Goal: Information Seeking & Learning: Learn about a topic

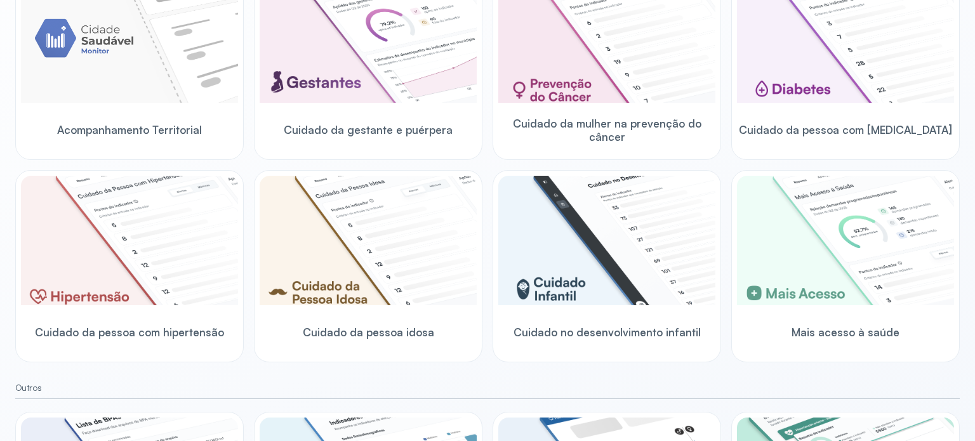
scroll to position [188, 0]
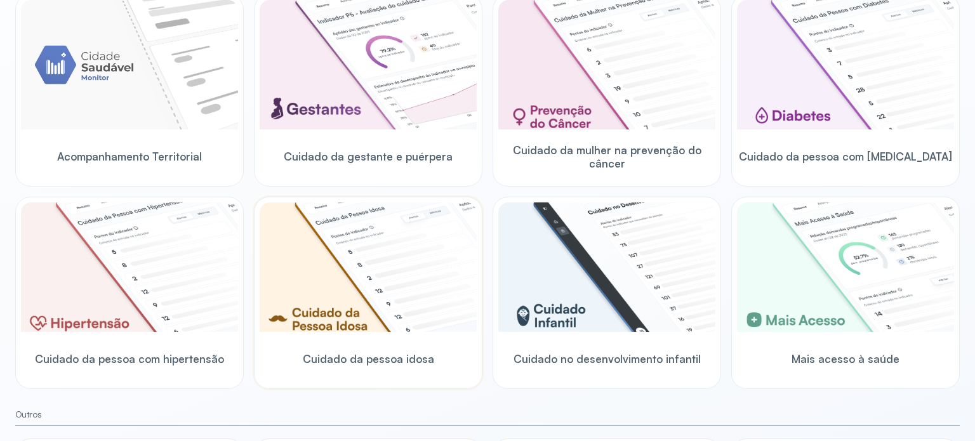
click at [382, 287] on img at bounding box center [368, 268] width 217 height 130
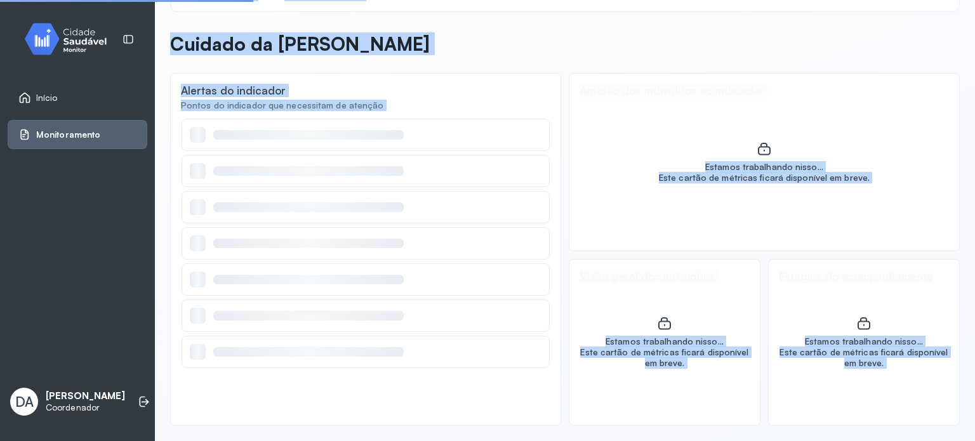
scroll to position [37, 0]
click at [382, 287] on div at bounding box center [366, 280] width 368 height 32
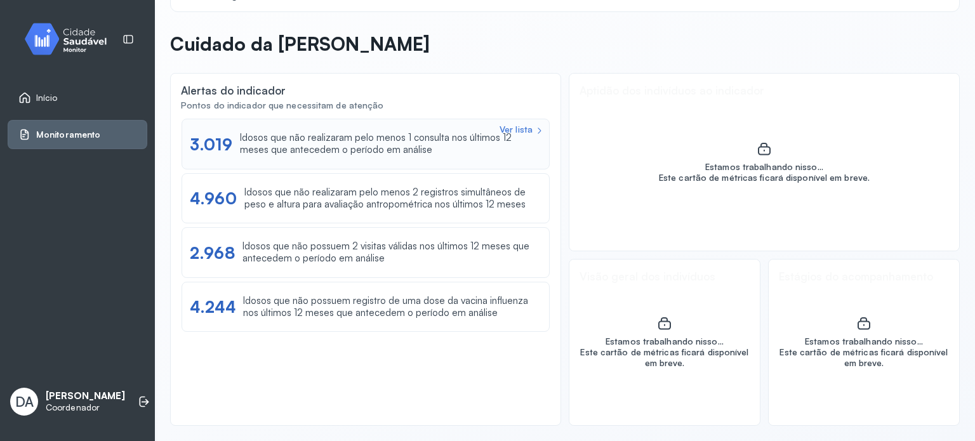
click at [511, 131] on div "Ver lista" at bounding box center [516, 129] width 33 height 11
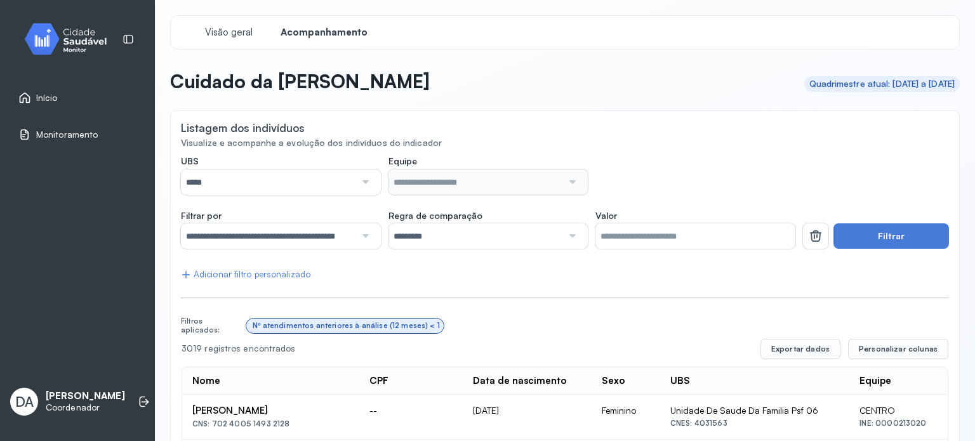
click at [368, 178] on div at bounding box center [365, 182] width 18 height 25
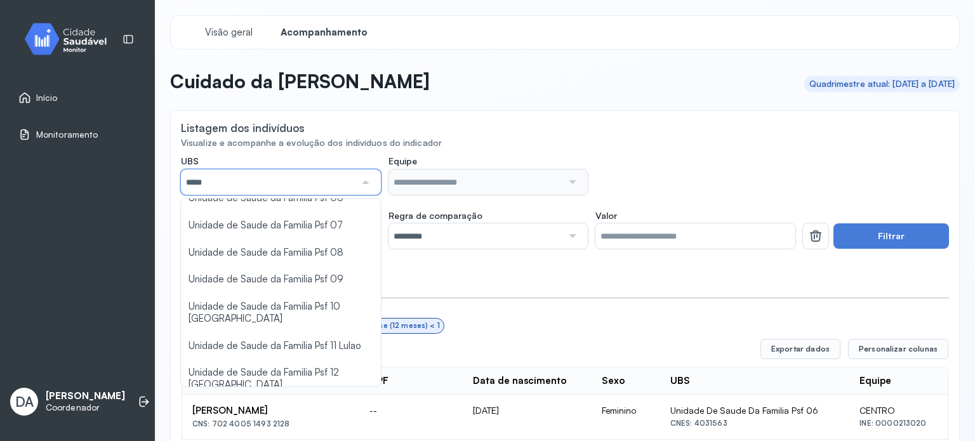
scroll to position [227, 0]
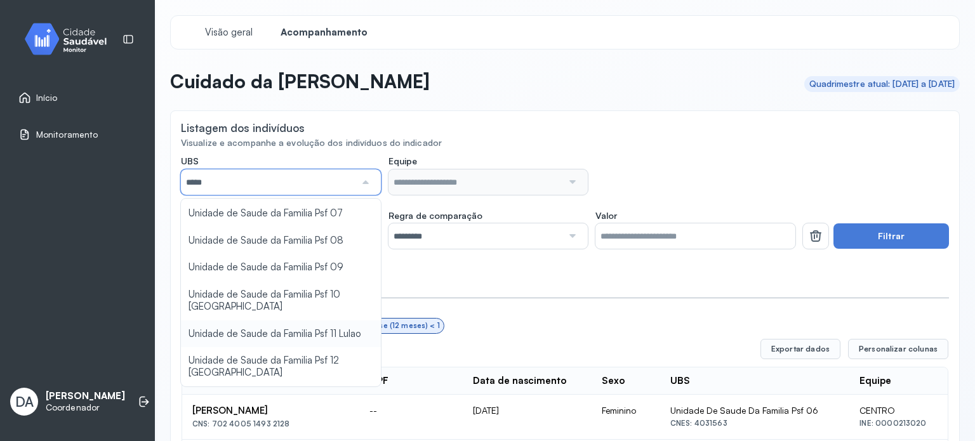
type input "*****"
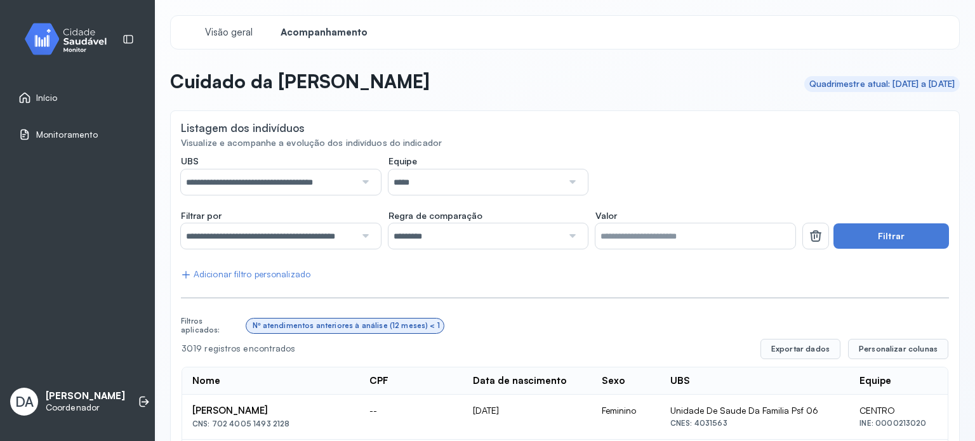
click at [570, 234] on div at bounding box center [572, 236] width 18 height 25
click at [891, 237] on button "Filtrar" at bounding box center [892, 236] width 116 height 25
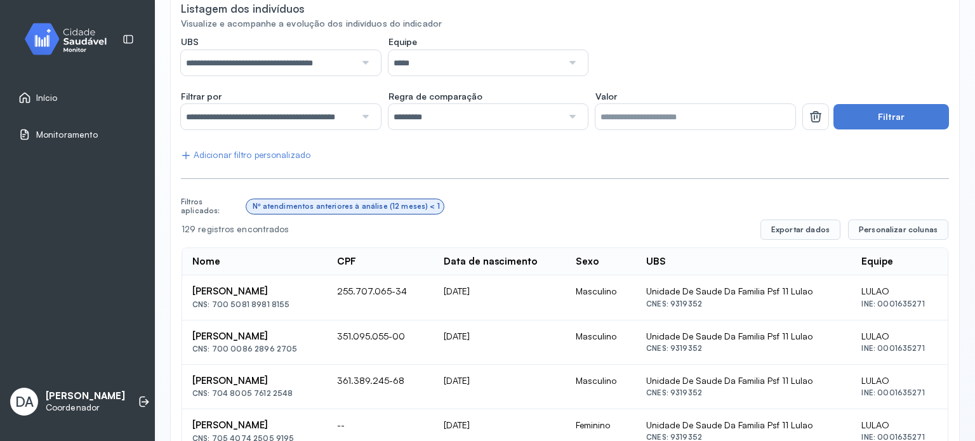
scroll to position [0, 0]
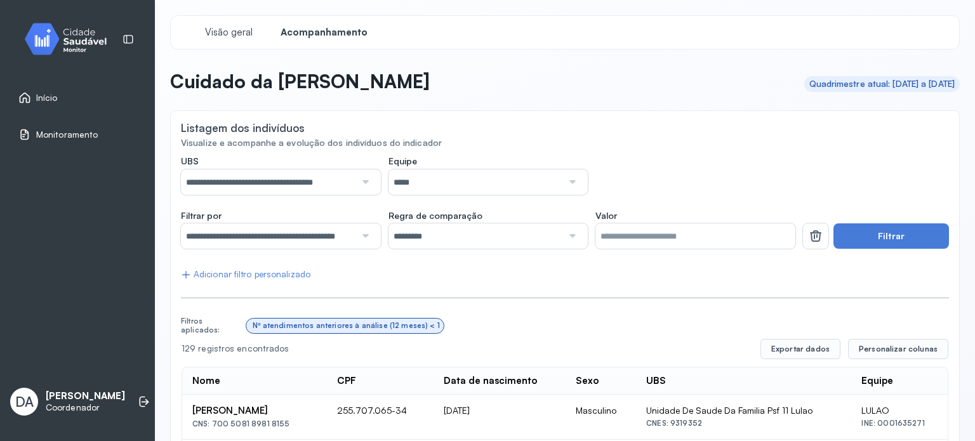
click at [79, 130] on span "Monitoramento" at bounding box center [67, 135] width 62 height 11
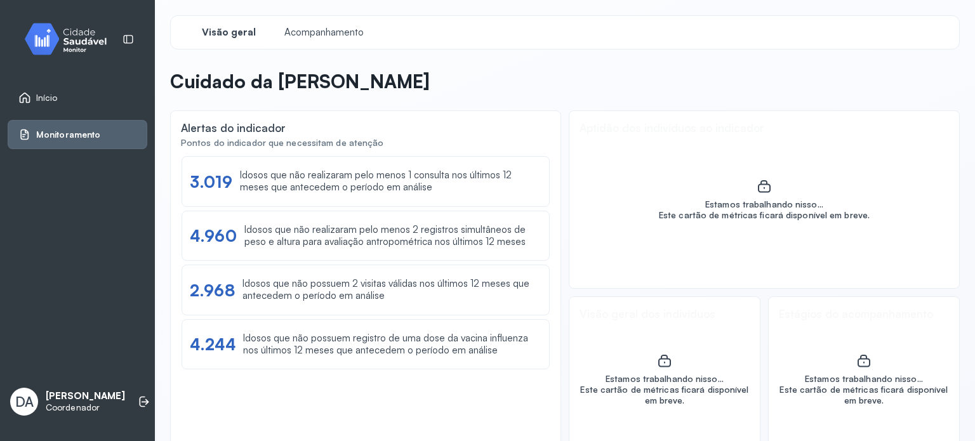
click at [216, 29] on span "Visão geral" at bounding box center [229, 33] width 54 height 12
click at [84, 97] on link "Início" at bounding box center [77, 97] width 118 height 13
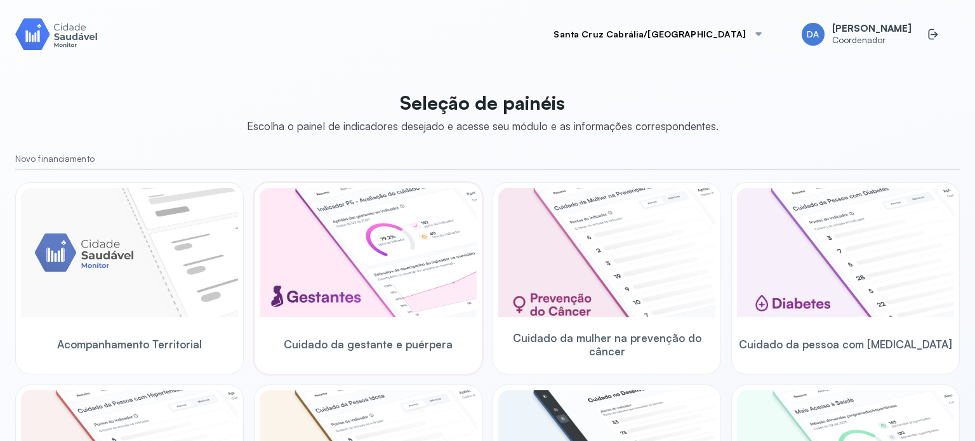
click at [377, 222] on img at bounding box center [368, 253] width 217 height 130
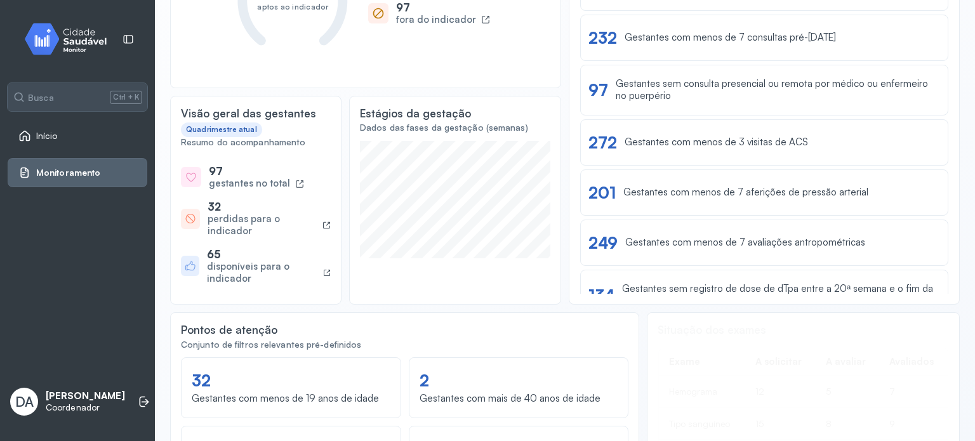
scroll to position [254, 0]
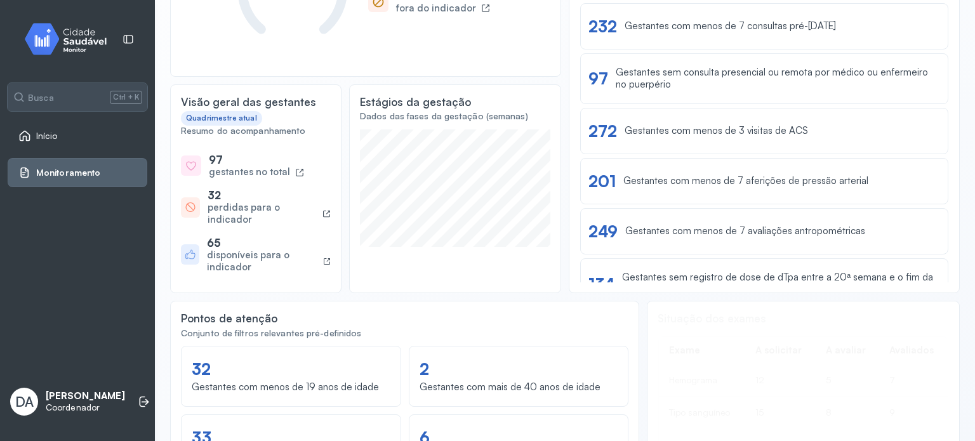
click at [288, 176] on div "gestantes no total" at bounding box center [256, 172] width 95 height 12
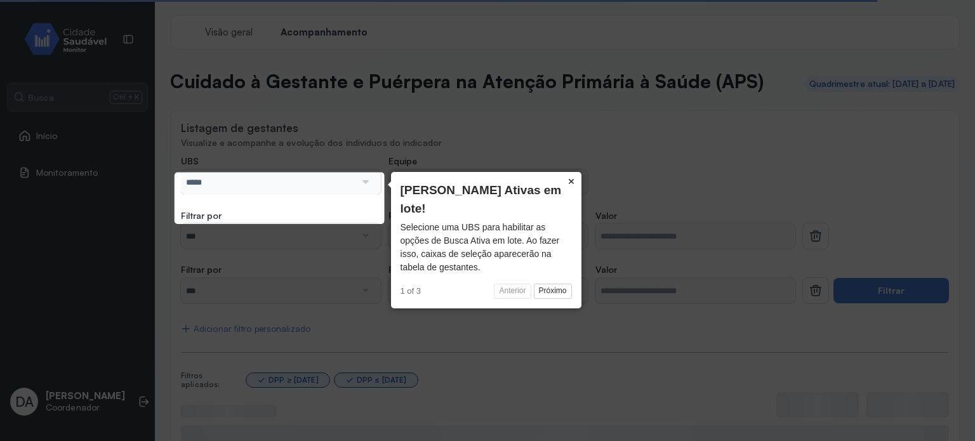
click at [571, 185] on button "×" at bounding box center [571, 181] width 20 height 18
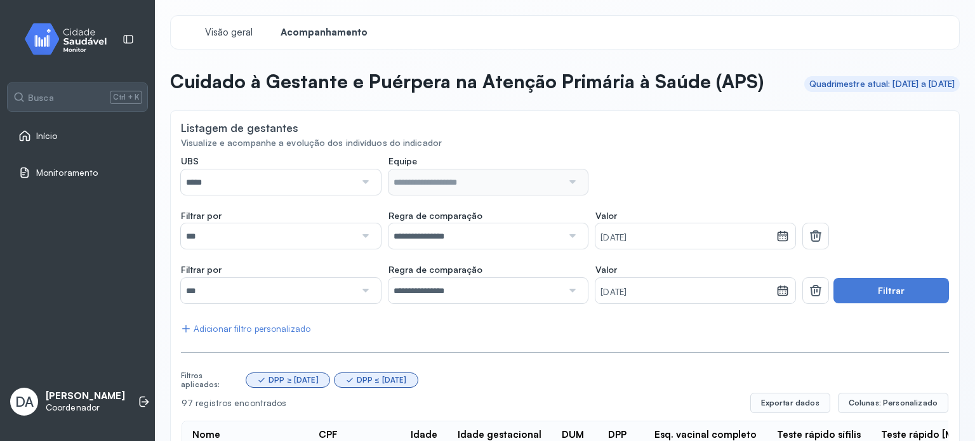
click at [361, 195] on div at bounding box center [365, 182] width 18 height 25
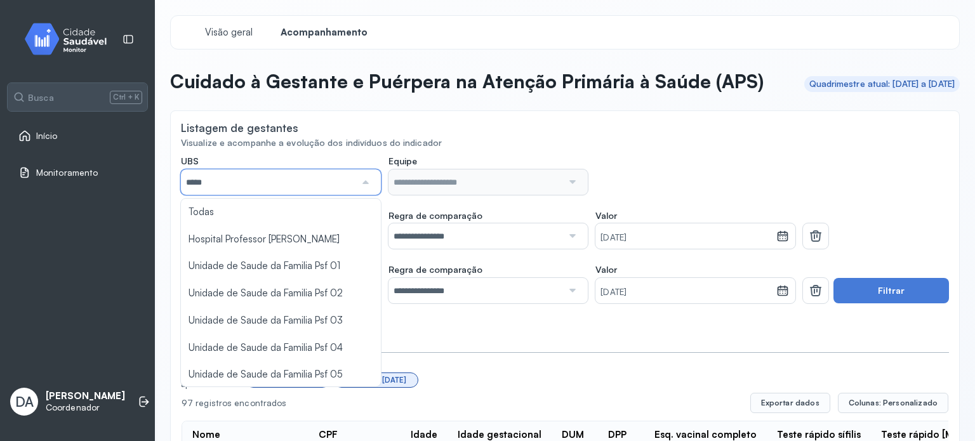
scroll to position [227, 0]
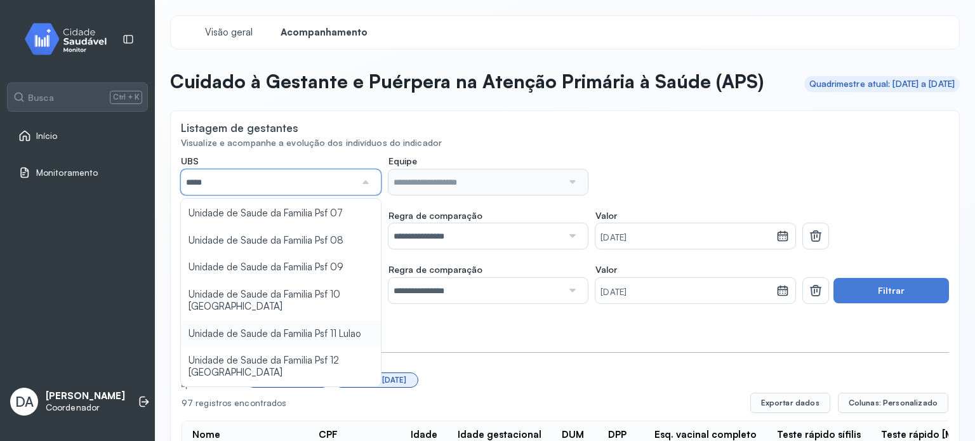
type input "*****"
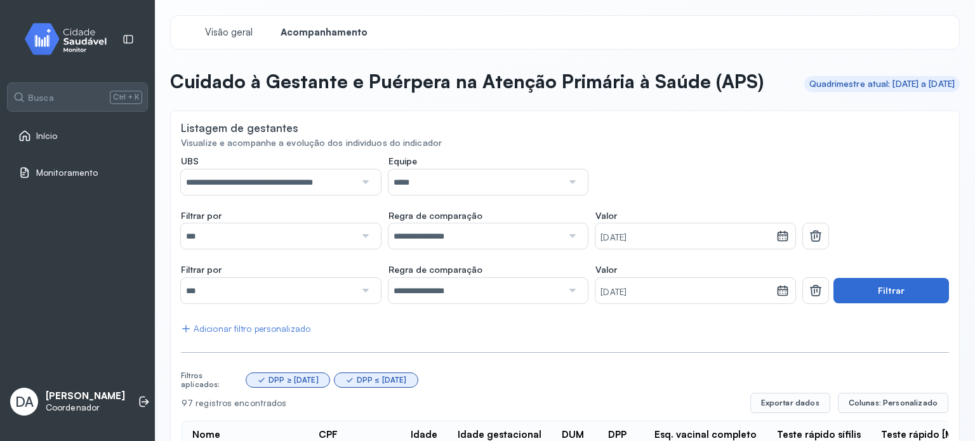
click at [857, 304] on button "Filtrar" at bounding box center [892, 290] width 116 height 25
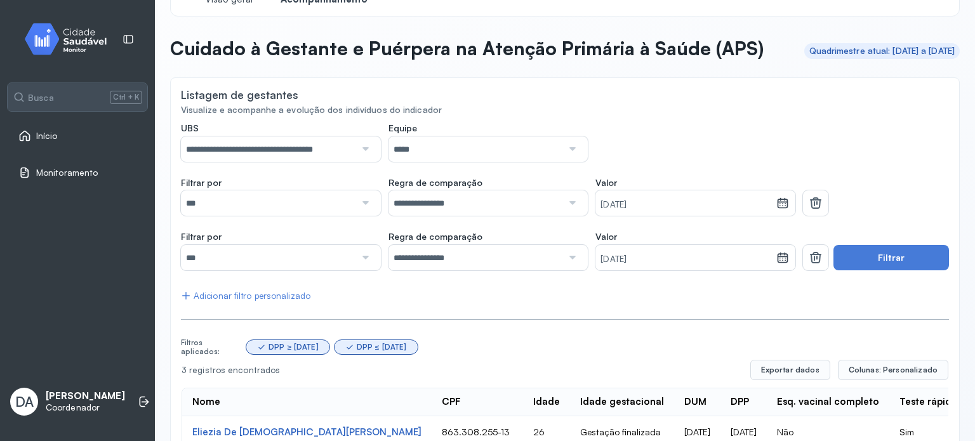
scroll to position [28, 0]
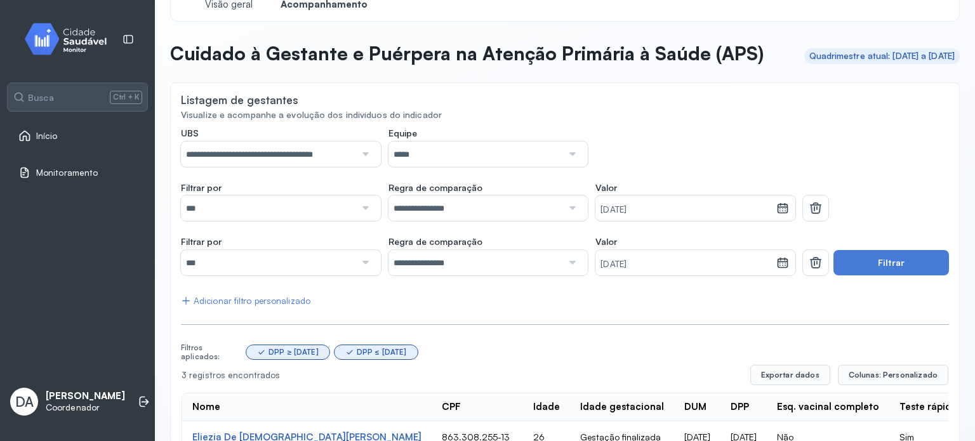
click at [569, 221] on div at bounding box center [572, 208] width 18 height 25
click at [362, 221] on div at bounding box center [365, 208] width 18 height 25
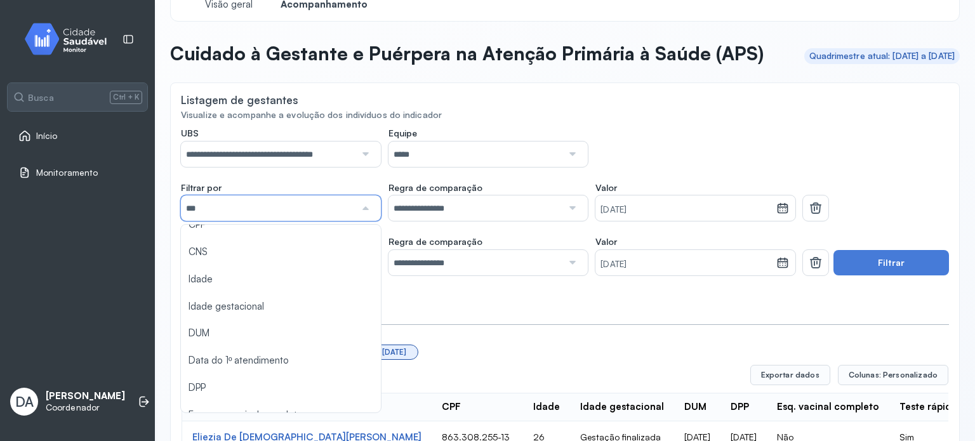
scroll to position [0, 0]
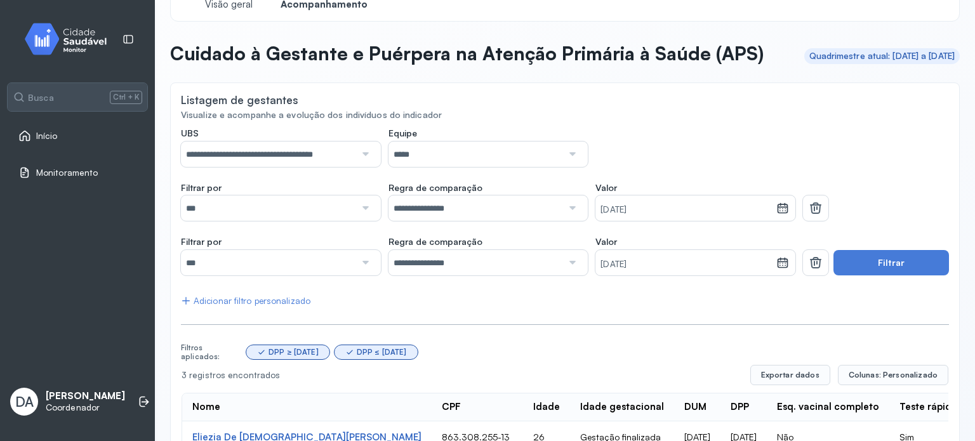
click at [568, 221] on div at bounding box center [572, 208] width 18 height 25
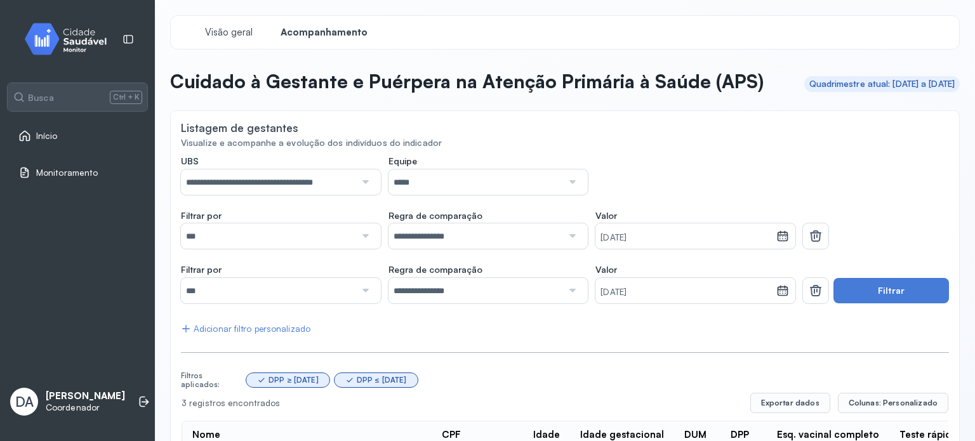
click at [940, 90] on div "Quadrimestre atual: [DATE] a [DATE]" at bounding box center [883, 84] width 146 height 11
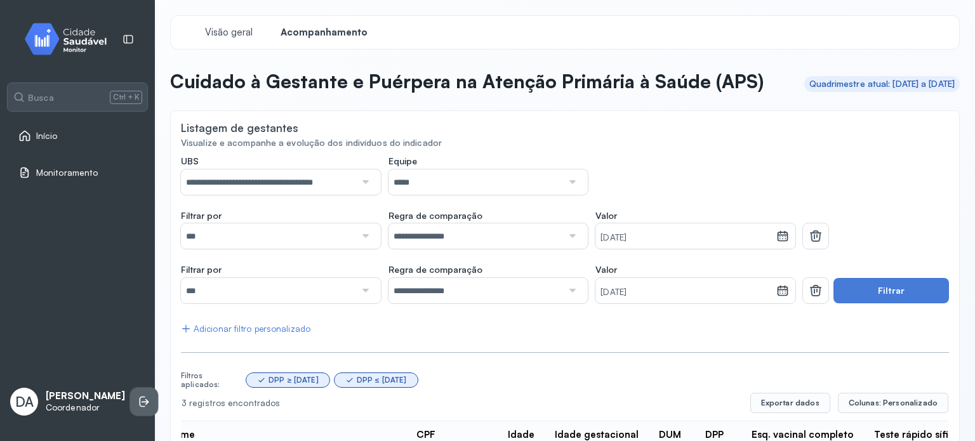
click at [140, 405] on icon at bounding box center [143, 402] width 6 height 11
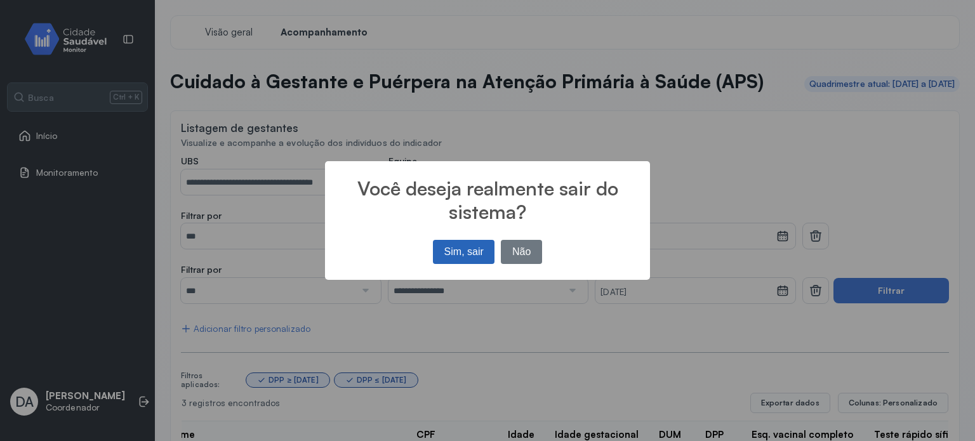
click at [465, 253] on button "Sim, sair" at bounding box center [464, 252] width 62 height 24
